Goal: Information Seeking & Learning: Learn about a topic

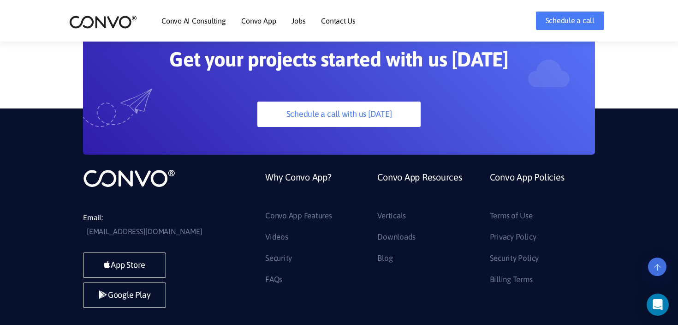
scroll to position [2533, 0]
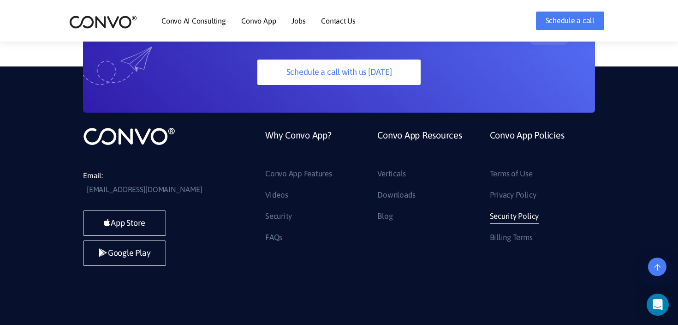
click at [527, 209] on link "Security Policy" at bounding box center [514, 216] width 49 height 15
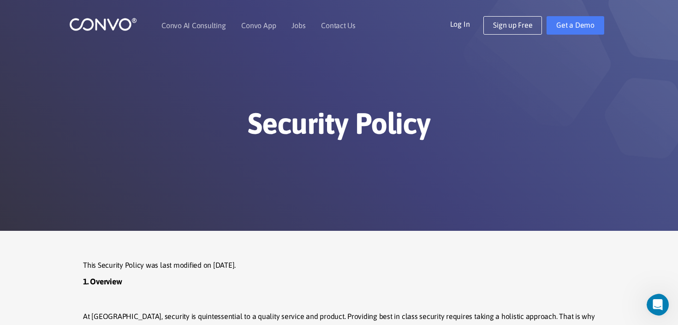
scroll to position [467, 0]
